Goal: Task Accomplishment & Management: Manage account settings

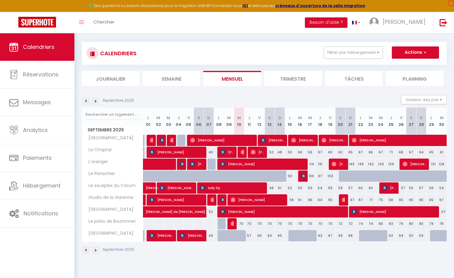
scroll to position [31, 0]
click at [215, 139] on span "[PERSON_NAME]" at bounding box center [222, 141] width 64 height 12
select select "OK"
select select "0"
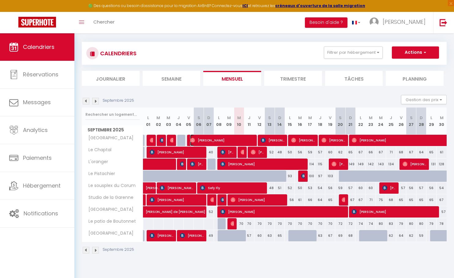
select select "0"
select select "1"
select select
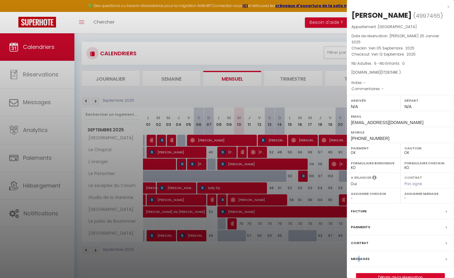
click at [359, 256] on label "Messages" at bounding box center [360, 259] width 19 height 6
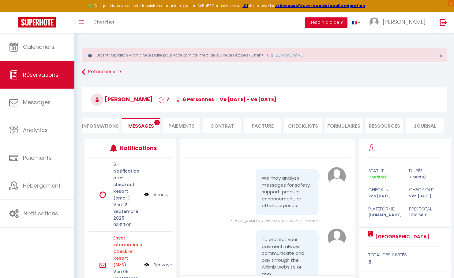
scroll to position [1899, 0]
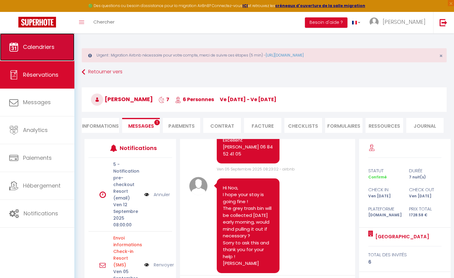
click at [36, 53] on link "Calendriers" at bounding box center [37, 47] width 74 height 28
